Goal: Transaction & Acquisition: Purchase product/service

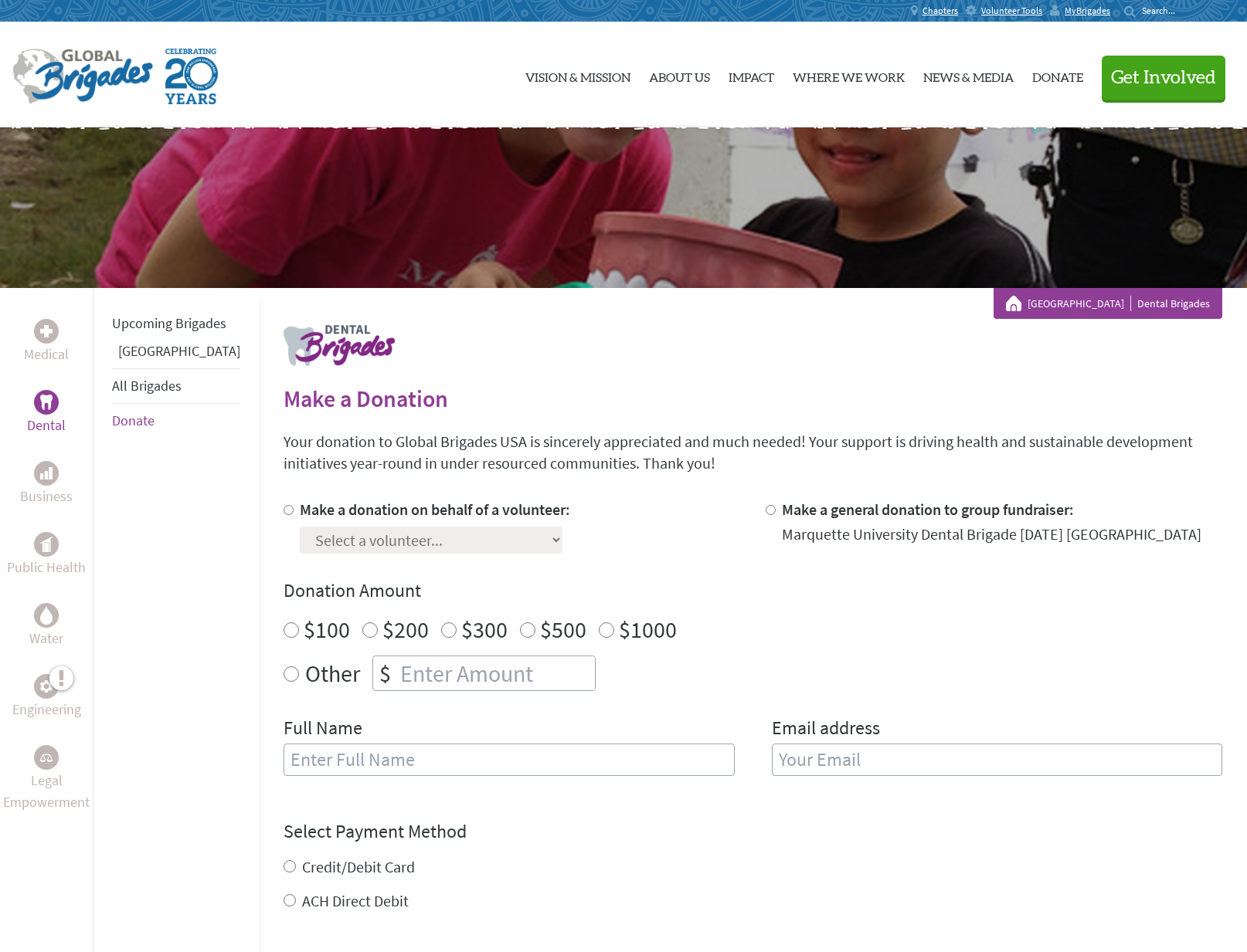
click at [284, 509] on input "Make a donation on behalf of a volunteer:" at bounding box center [289, 510] width 10 height 10
radio input "true"
click at [308, 540] on select "Select a volunteer... [PERSON_NAME] [PERSON_NAME] [PERSON_NAME] Aras Buozius [P…" at bounding box center [431, 539] width 263 height 27
select select "ED095B60-9A6D-11F0-9E6E-42010A400005"
click at [300, 526] on select "Select a volunteer... [PERSON_NAME] [PERSON_NAME] [PERSON_NAME] Aras Buozius [P…" at bounding box center [431, 539] width 263 height 27
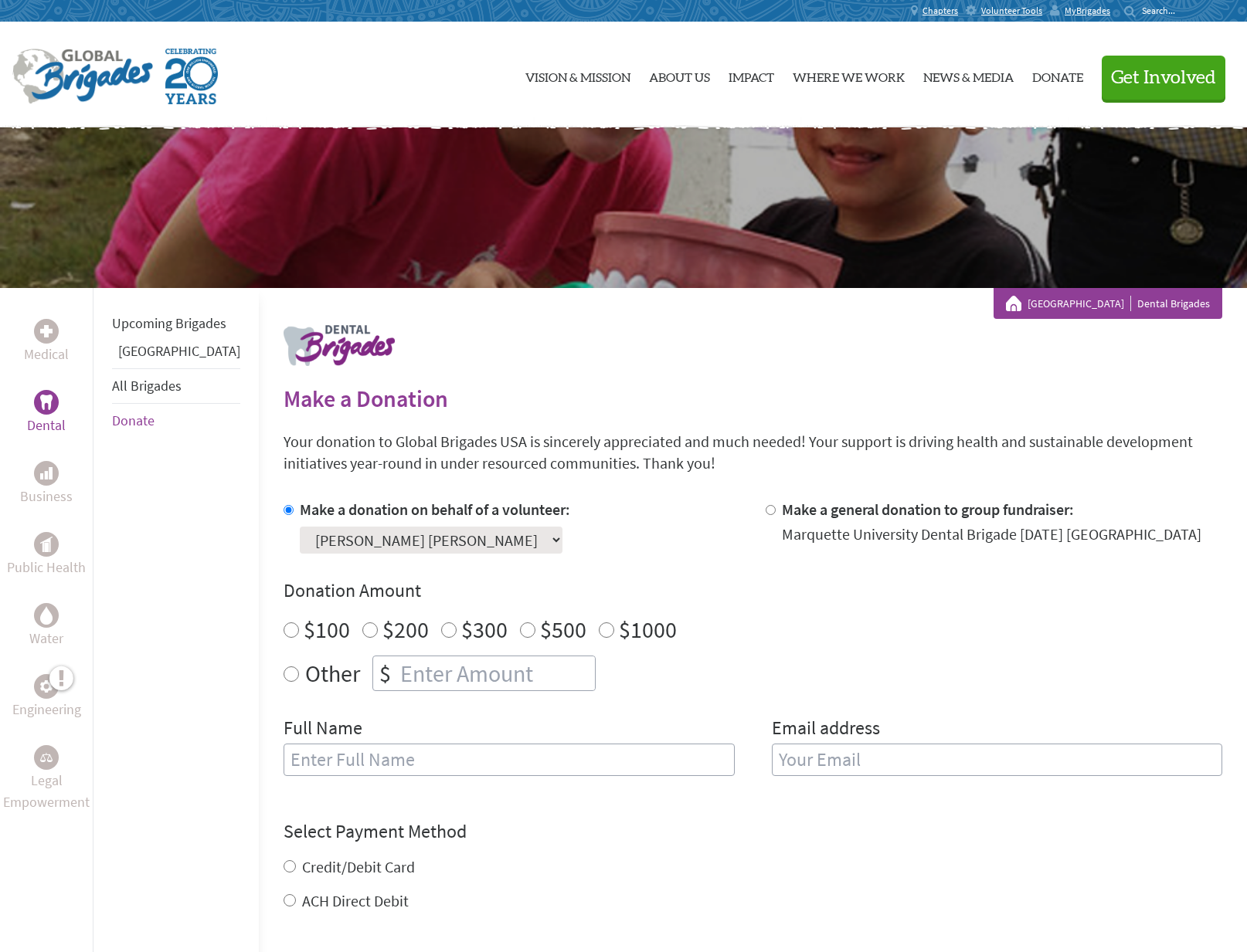
click at [284, 671] on input "Other" at bounding box center [292, 674] width 16 height 16
radio input "true"
click at [397, 665] on input "number" at bounding box center [496, 673] width 198 height 34
type input "75"
click at [419, 755] on input "text" at bounding box center [509, 759] width 451 height 33
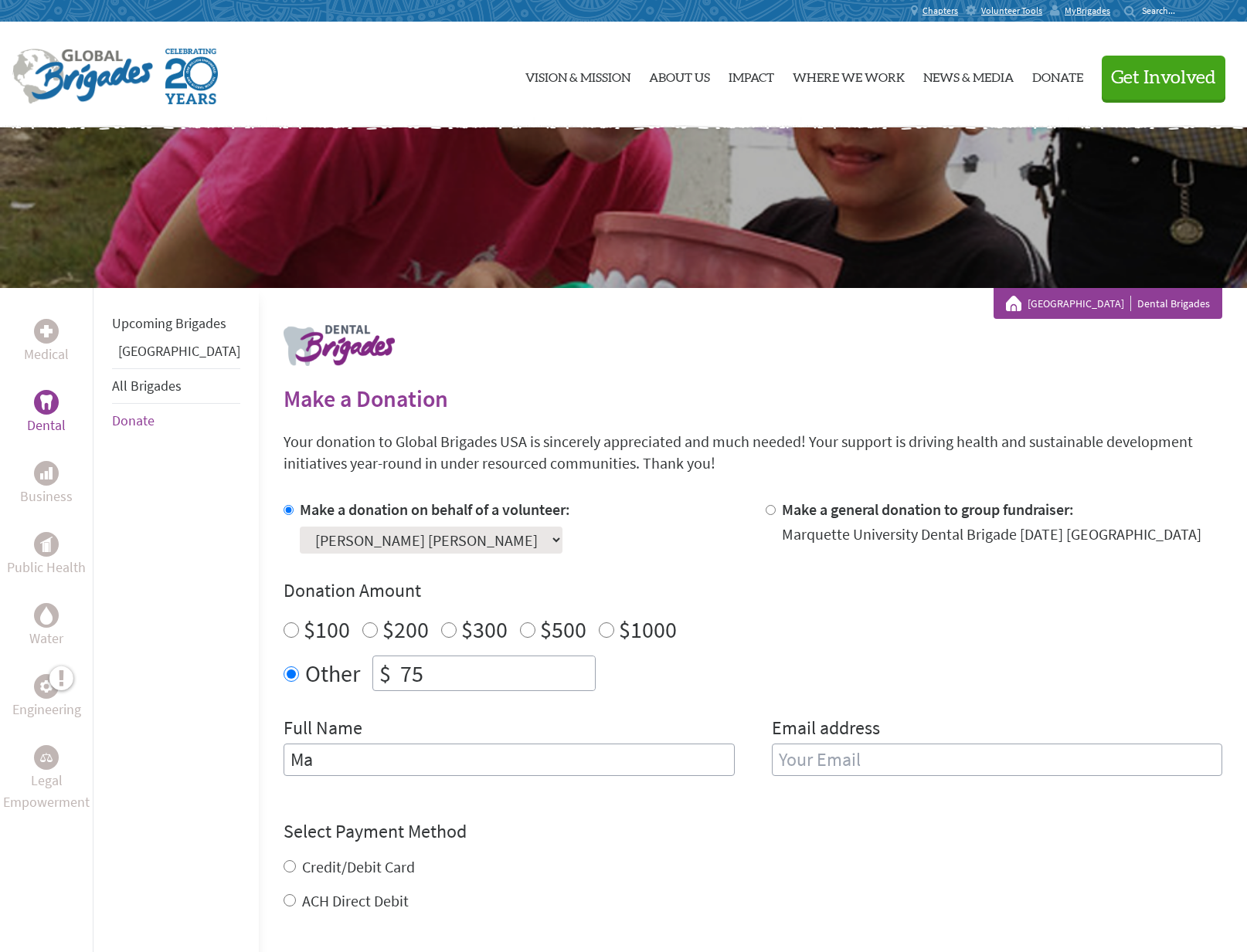
type input "M"
type input "[PERSON_NAME]"
type input "[EMAIL_ADDRESS][DOMAIN_NAME]"
click at [284, 868] on div "Credit/Debit Card ACH Direct Debit" at bounding box center [752, 884] width 938 height 56
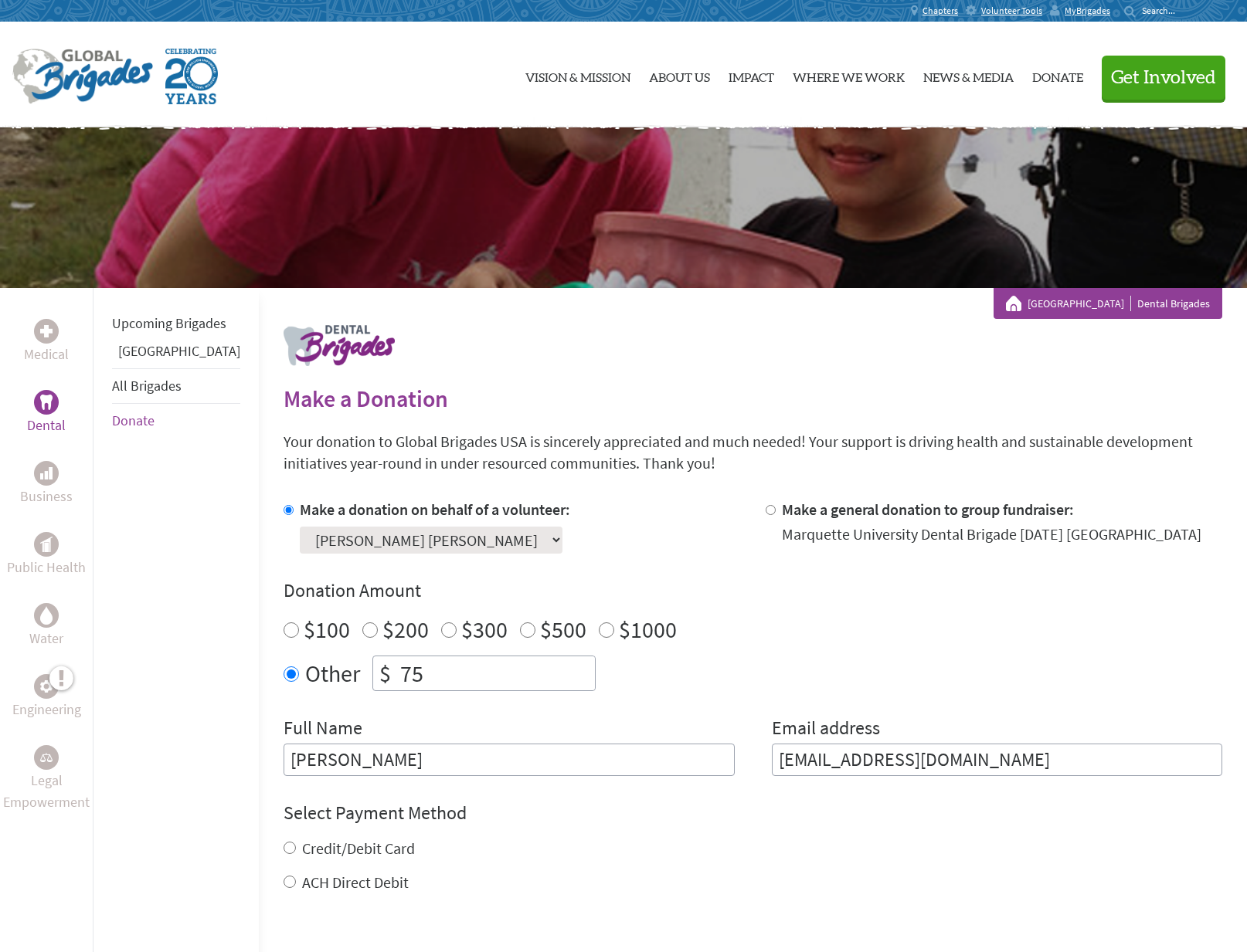
click at [284, 848] on input "Credit/Debit Card" at bounding box center [290, 848] width 12 height 12
radio input "true"
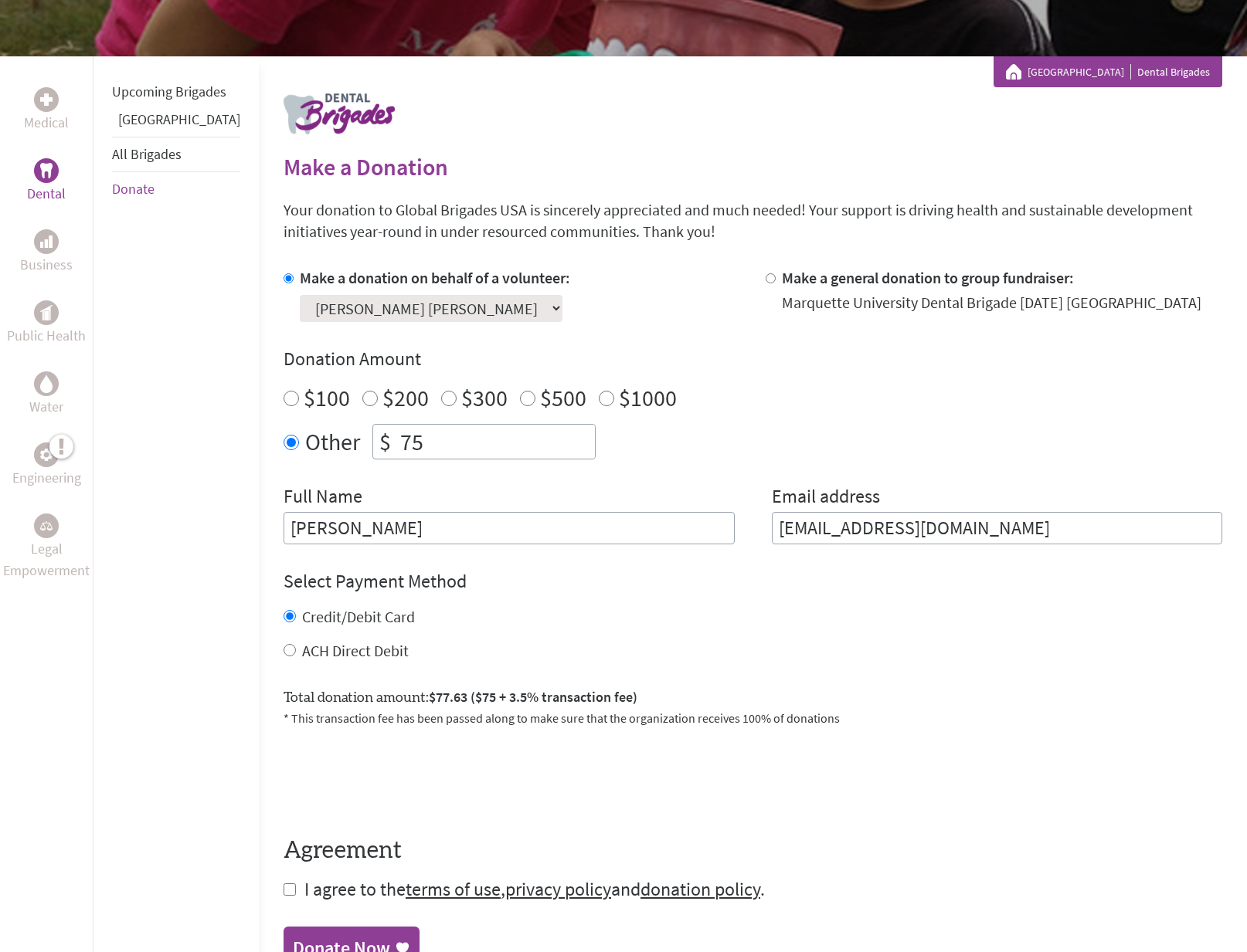
scroll to position [464, 0]
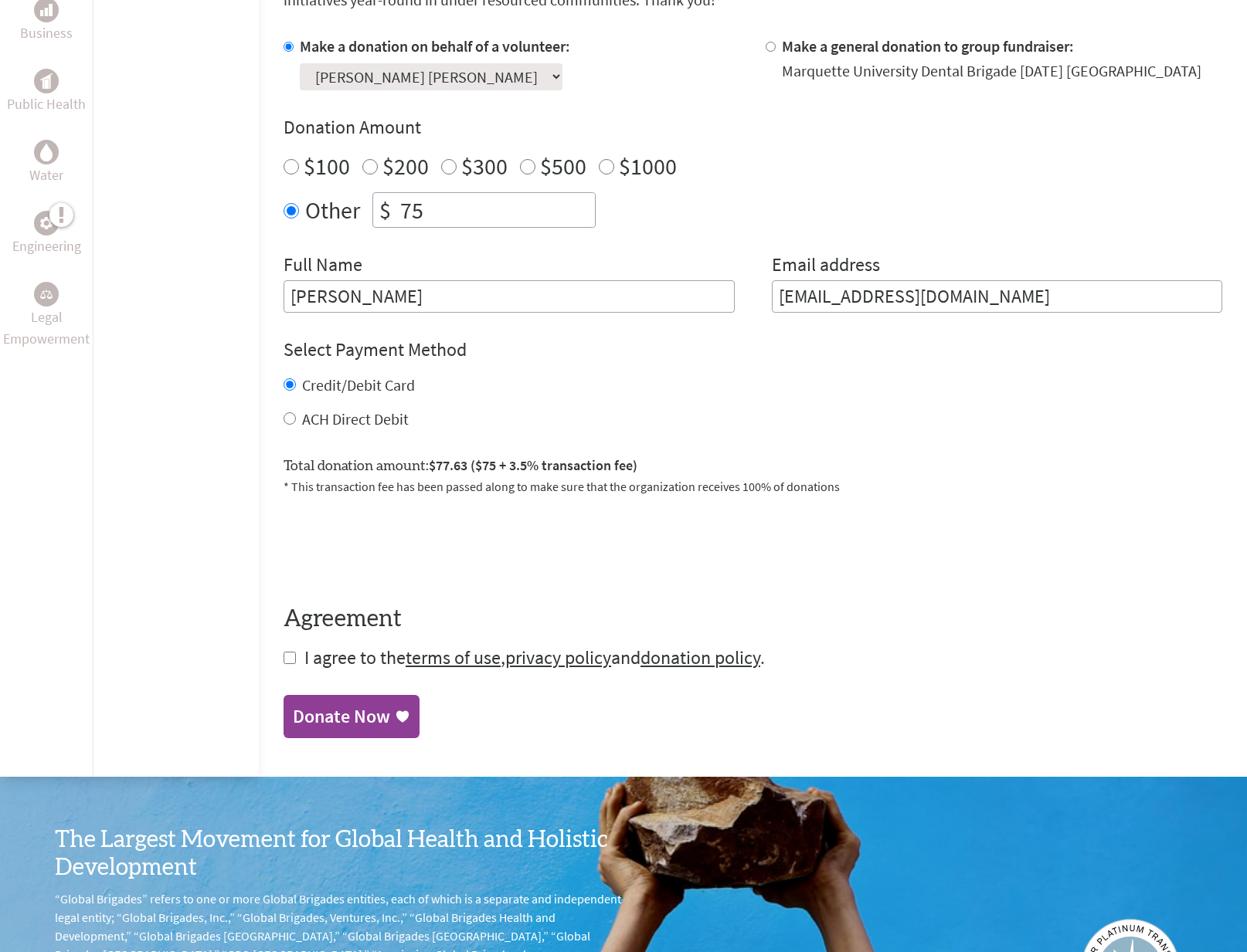
click at [284, 652] on input "checkbox" at bounding box center [290, 658] width 12 height 12
checkbox input "true"
click at [293, 714] on div "Donate Now" at bounding box center [341, 717] width 98 height 25
